Goal: Navigation & Orientation: Find specific page/section

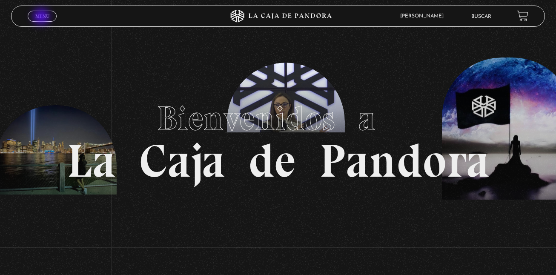
click at [42, 17] on span "Menu" at bounding box center [42, 16] width 14 height 5
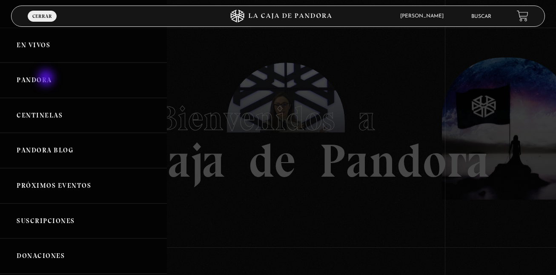
click at [47, 79] on link "Pandora" at bounding box center [83, 80] width 167 height 35
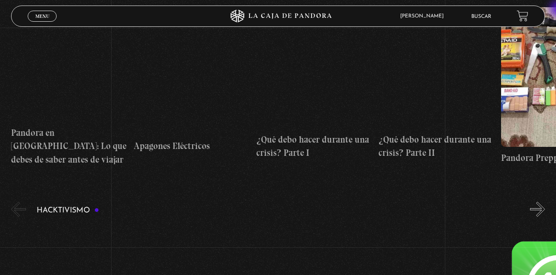
scroll to position [1763, 0]
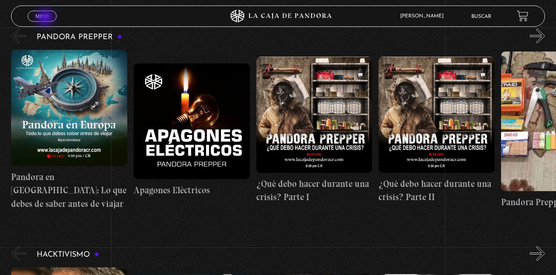
click at [46, 18] on span "Menu" at bounding box center [42, 16] width 14 height 5
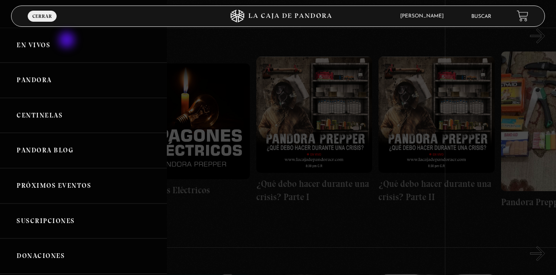
click at [68, 41] on link "En vivos" at bounding box center [83, 45] width 167 height 35
